Goal: Task Accomplishment & Management: Use online tool/utility

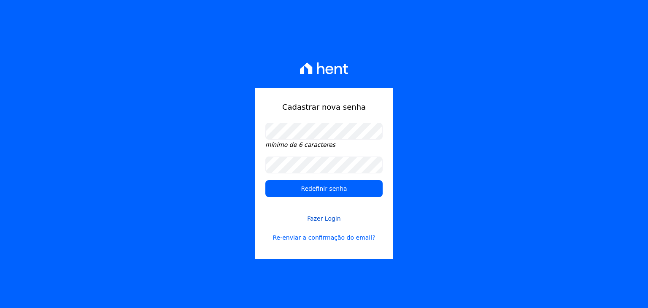
click at [331, 215] on link "Fazer Login" at bounding box center [323, 213] width 117 height 19
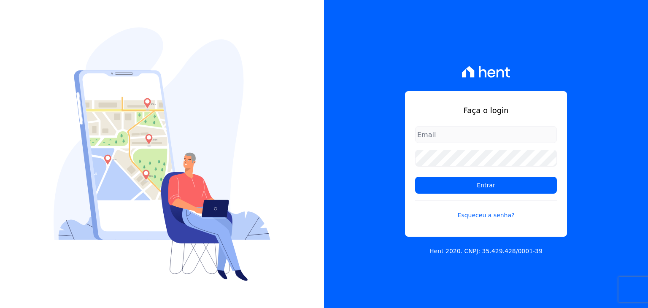
click at [433, 137] on input "email" at bounding box center [486, 134] width 142 height 17
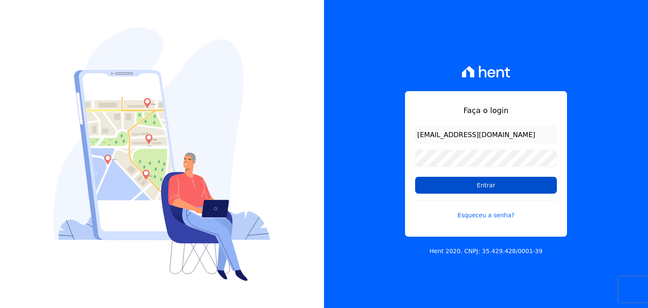
type input "[EMAIL_ADDRESS][DOMAIN_NAME]"
click at [518, 182] on input "Entrar" at bounding box center [486, 185] width 142 height 17
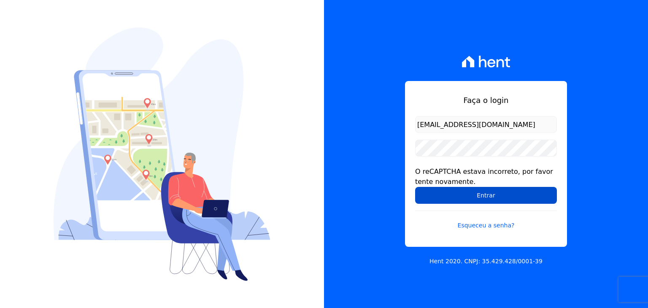
click at [476, 192] on input "Entrar" at bounding box center [486, 195] width 142 height 17
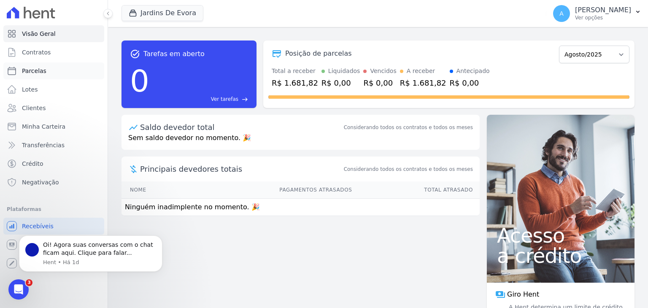
click at [47, 76] on link "Parcelas" at bounding box center [53, 70] width 101 height 17
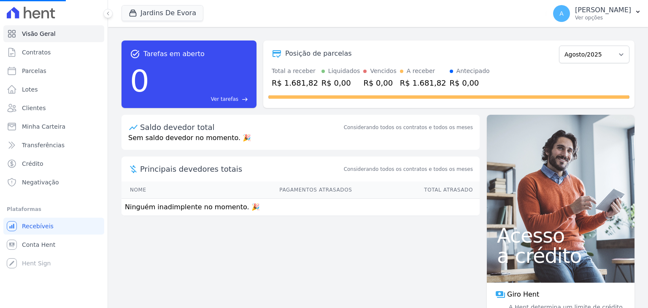
select select
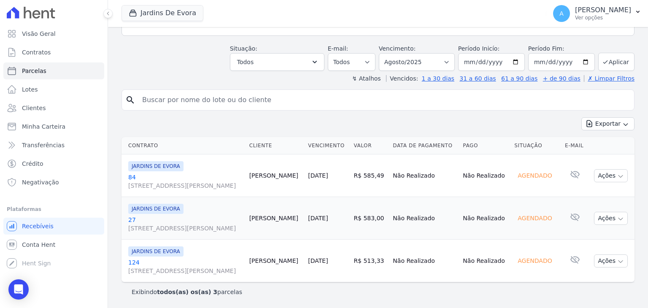
scroll to position [43, 0]
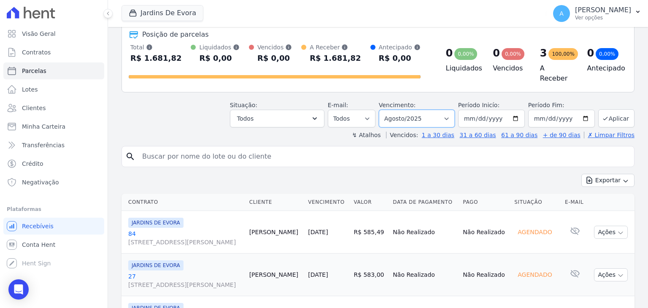
click at [450, 115] on select "Filtrar por período ──────── Todos os meses Agosto/2025 Setembro/2025 Outubro/2…" at bounding box center [417, 119] width 76 height 18
select select "09/2025"
click at [385, 110] on select "Filtrar por período ──────── Todos os meses Agosto/2025 Setembro/2025 Outubro/2…" at bounding box center [417, 119] width 76 height 18
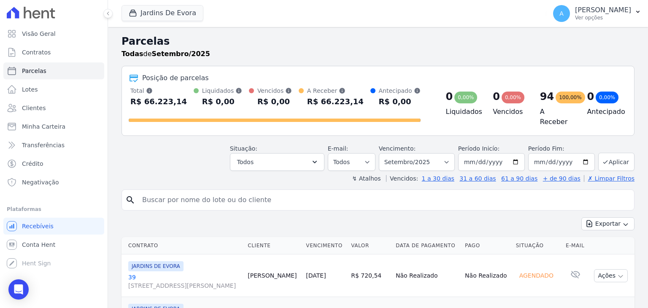
select select
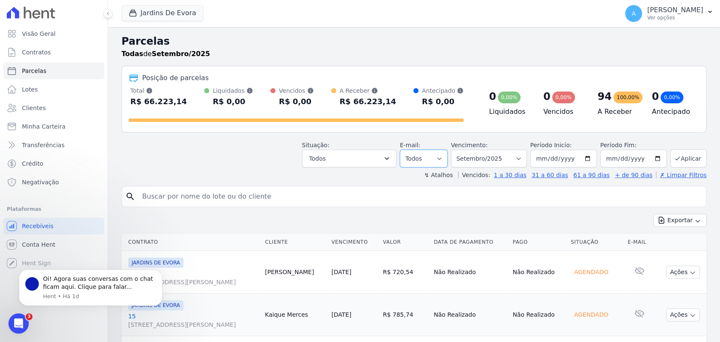
click at [428, 156] on select "Todos Lido Não-lido" at bounding box center [424, 159] width 48 height 18
click at [356, 151] on button "Todos" at bounding box center [349, 159] width 94 height 18
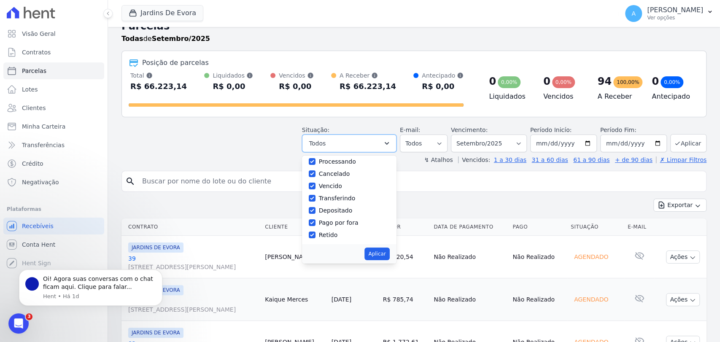
scroll to position [15, 0]
click at [441, 204] on div "Exportar Exportar PDF Exportar CSV" at bounding box center [413, 209] width 585 height 20
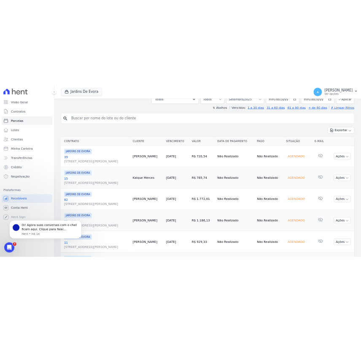
scroll to position [108, 0]
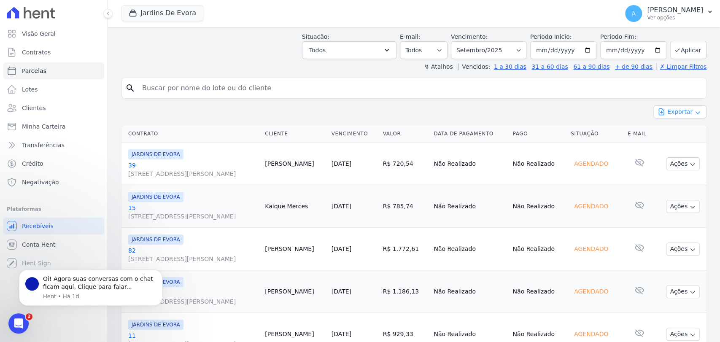
click at [647, 111] on button "Exportar" at bounding box center [679, 111] width 53 height 13
click at [647, 142] on span "Exportar CSV" at bounding box center [679, 146] width 45 height 8
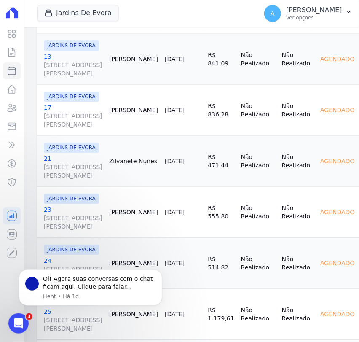
scroll to position [513, 0]
